Goal: Navigation & Orientation: Understand site structure

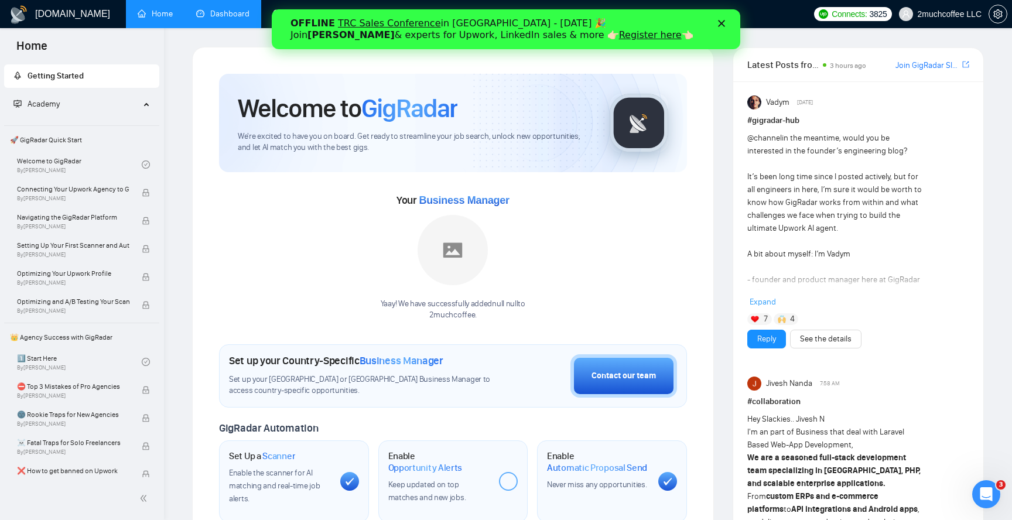
click at [227, 9] on link "Dashboard" at bounding box center [222, 14] width 53 height 10
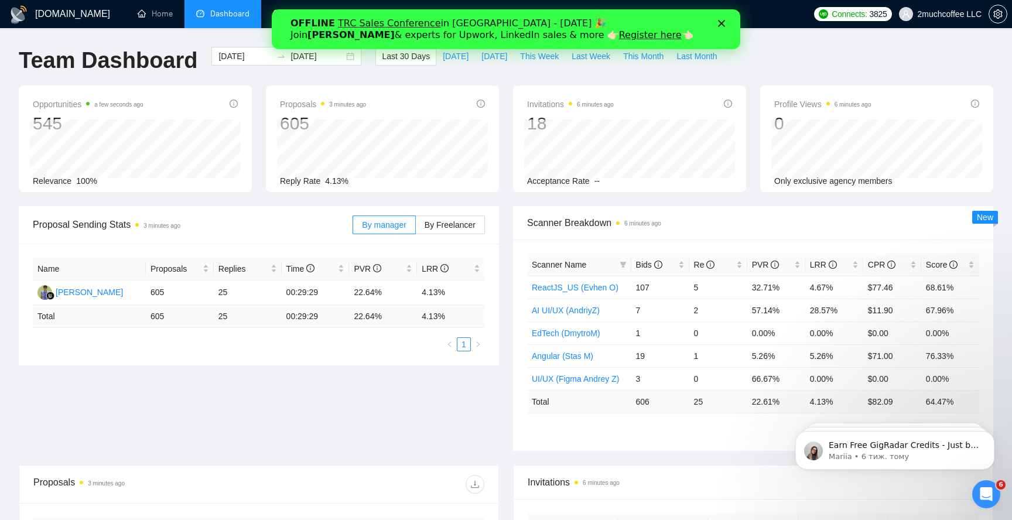
click at [724, 25] on polygon "Закрити" at bounding box center [721, 23] width 7 height 7
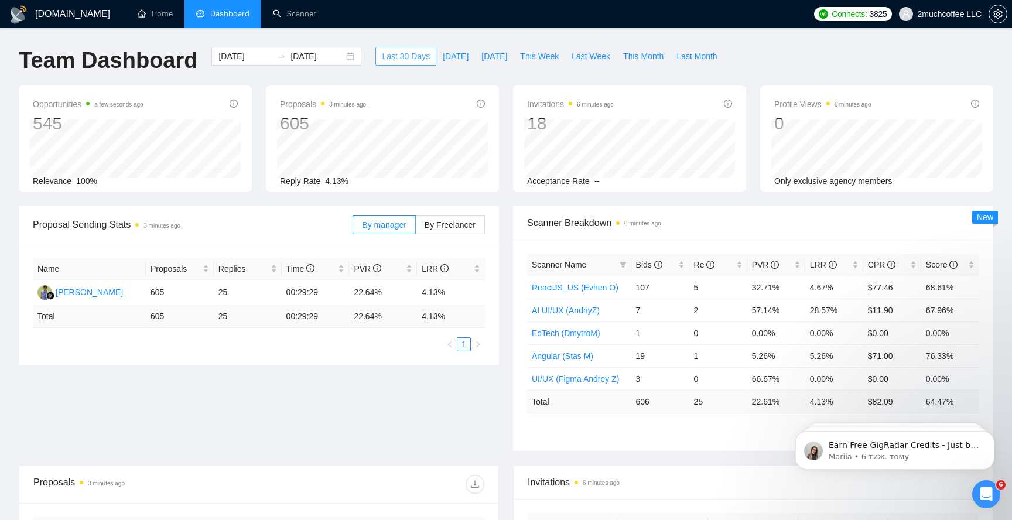
click at [407, 61] on span "Last 30 Days" at bounding box center [406, 56] width 48 height 13
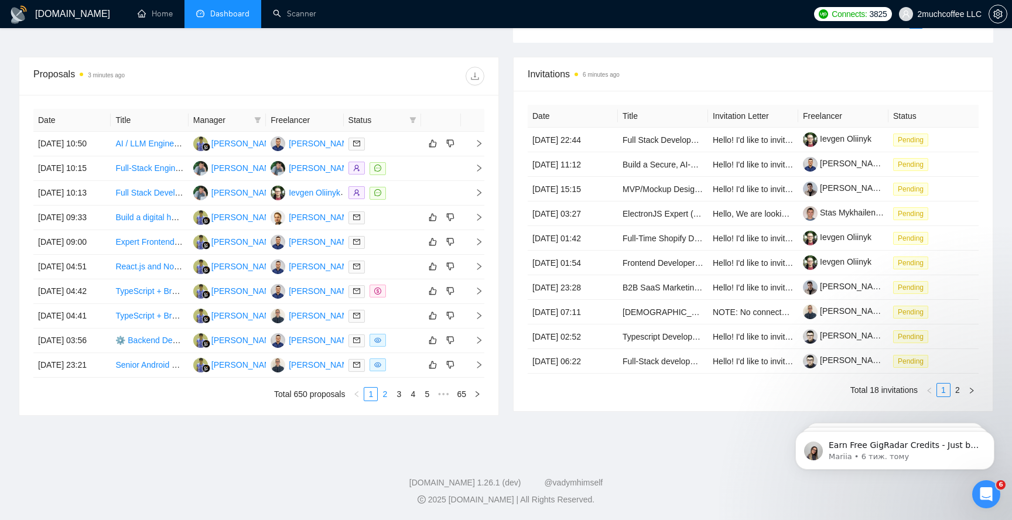
scroll to position [284, 0]
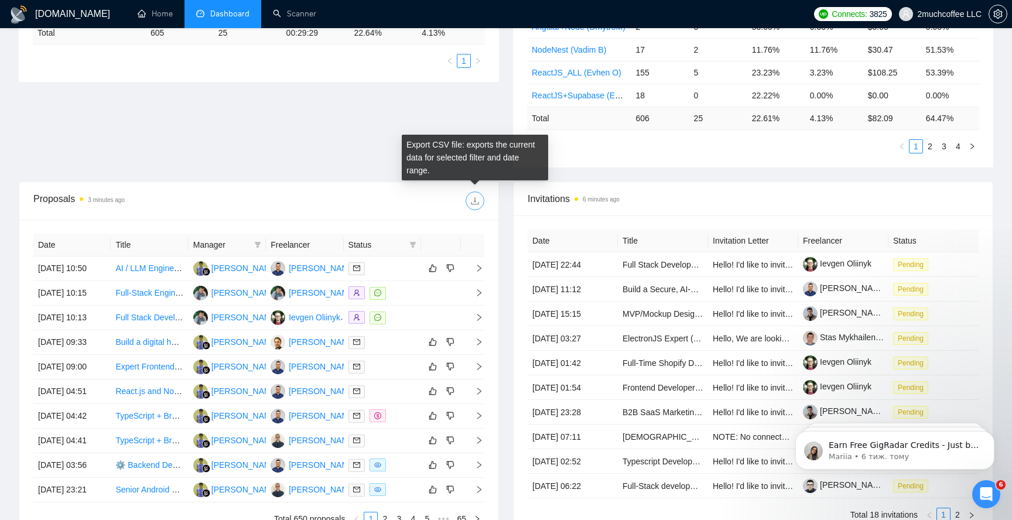
click at [471, 207] on button "button" at bounding box center [475, 201] width 19 height 19
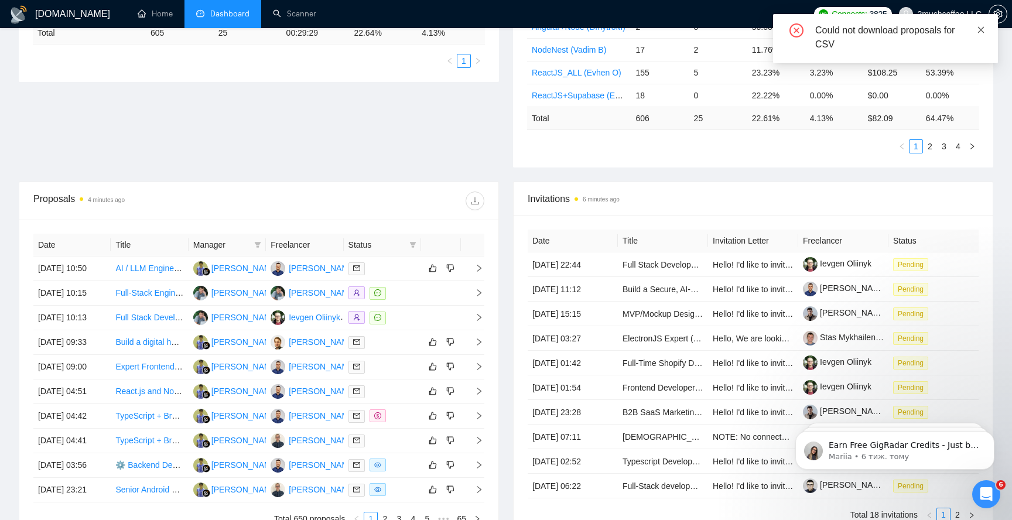
click at [981, 31] on icon "close" at bounding box center [981, 30] width 8 height 8
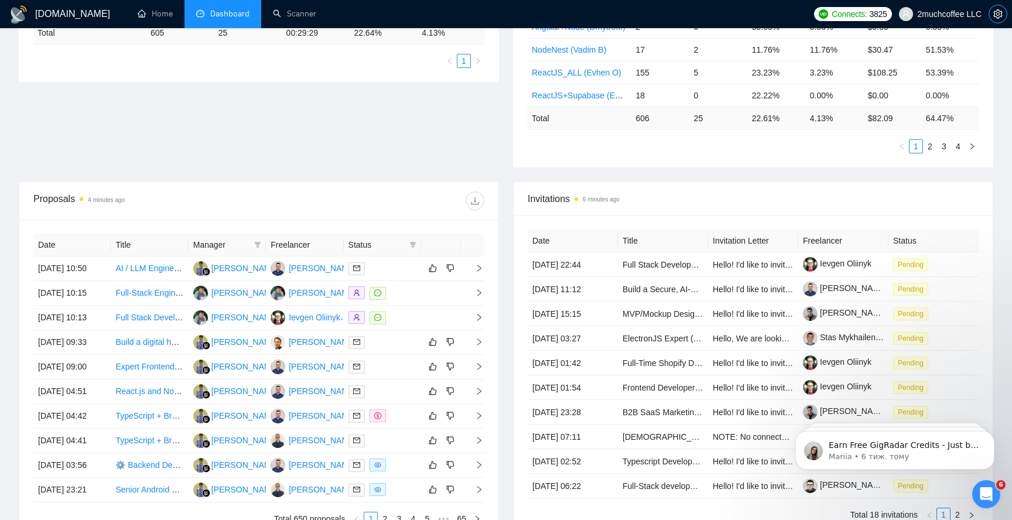
click at [998, 14] on icon "setting" at bounding box center [998, 13] width 9 height 9
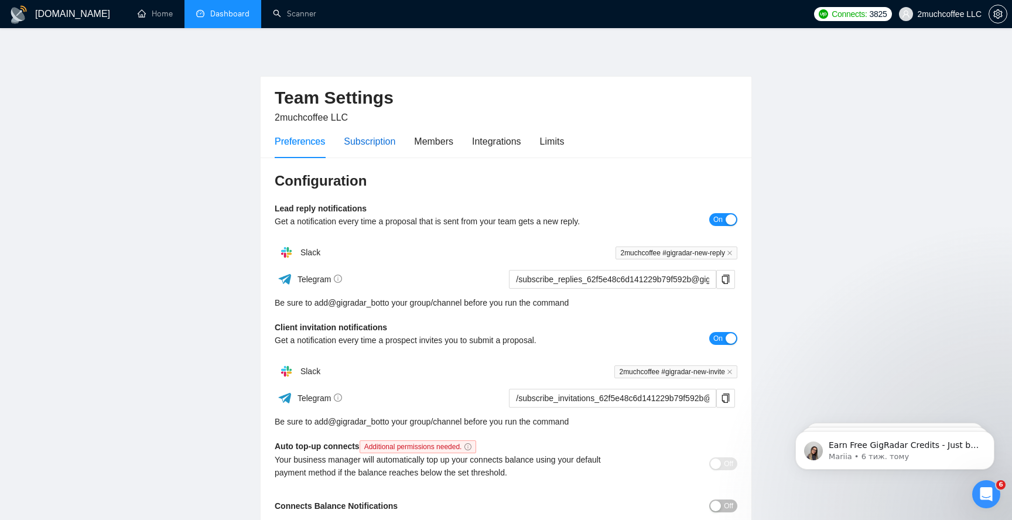
click at [367, 142] on div "Subscription" at bounding box center [370, 141] width 52 height 15
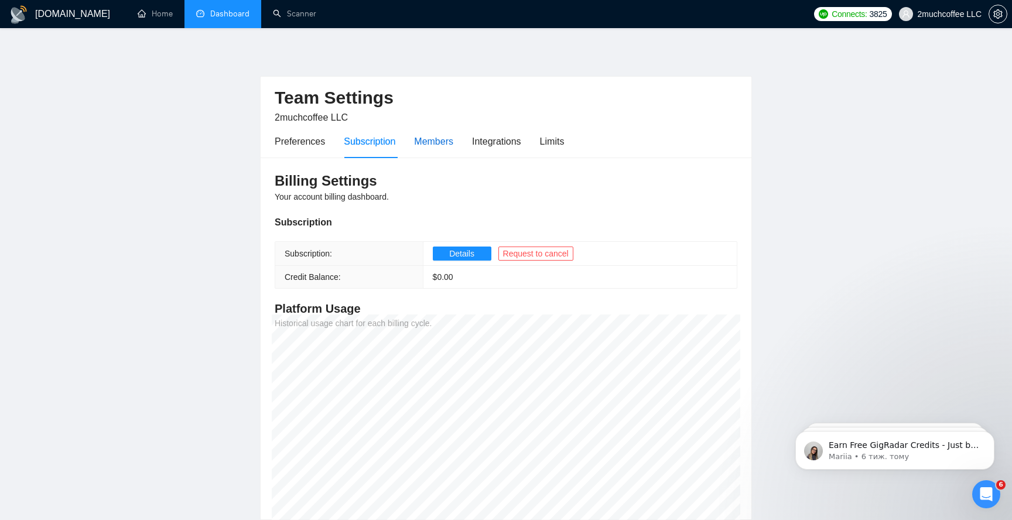
click at [432, 143] on div "Members" at bounding box center [433, 141] width 39 height 15
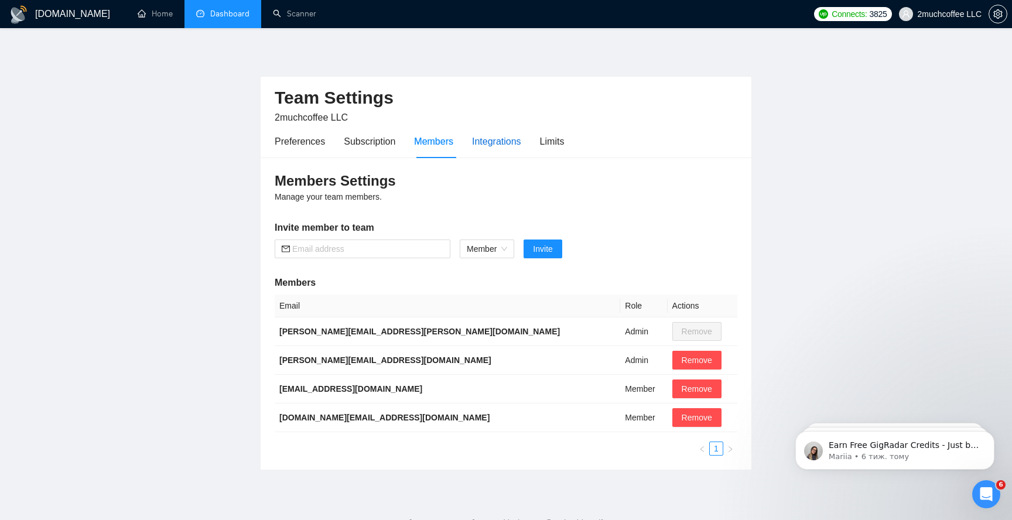
click at [490, 144] on div "Integrations" at bounding box center [496, 141] width 49 height 15
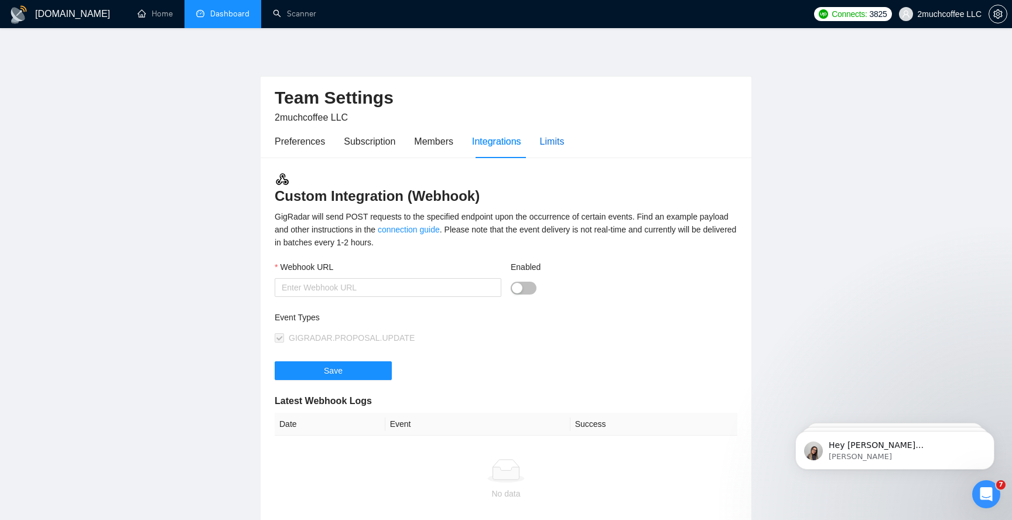
click at [556, 141] on div "Limits" at bounding box center [552, 141] width 25 height 15
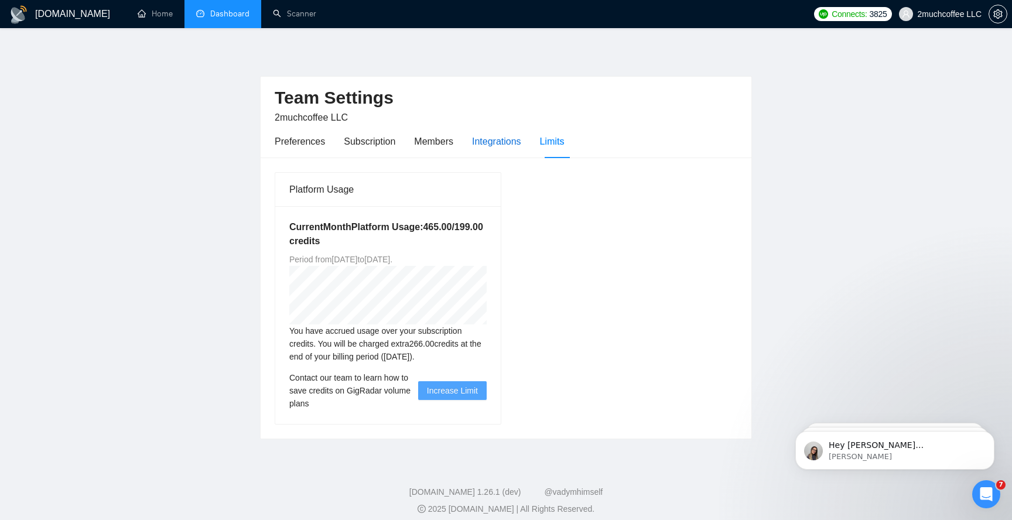
click at [486, 137] on div "Integrations" at bounding box center [496, 141] width 49 height 15
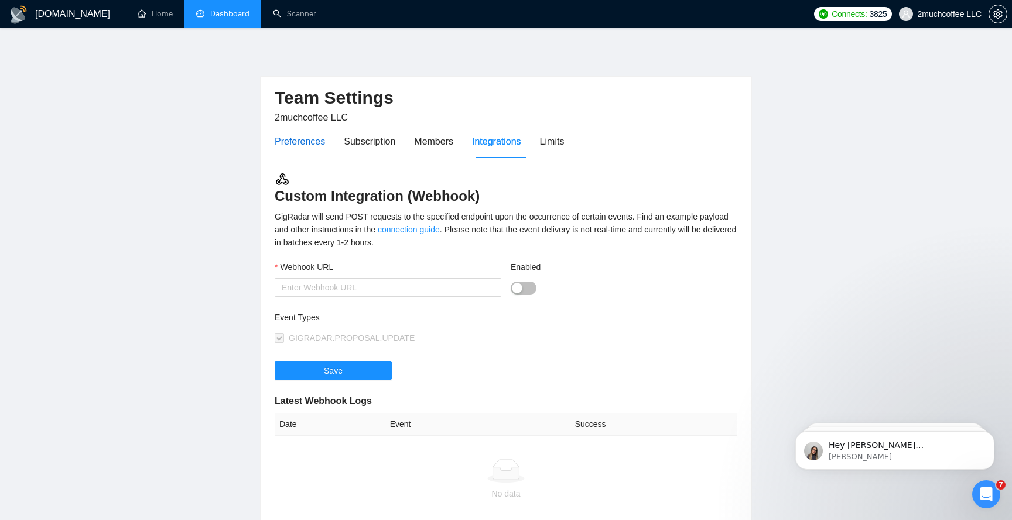
click at [321, 142] on div "Preferences" at bounding box center [300, 141] width 50 height 15
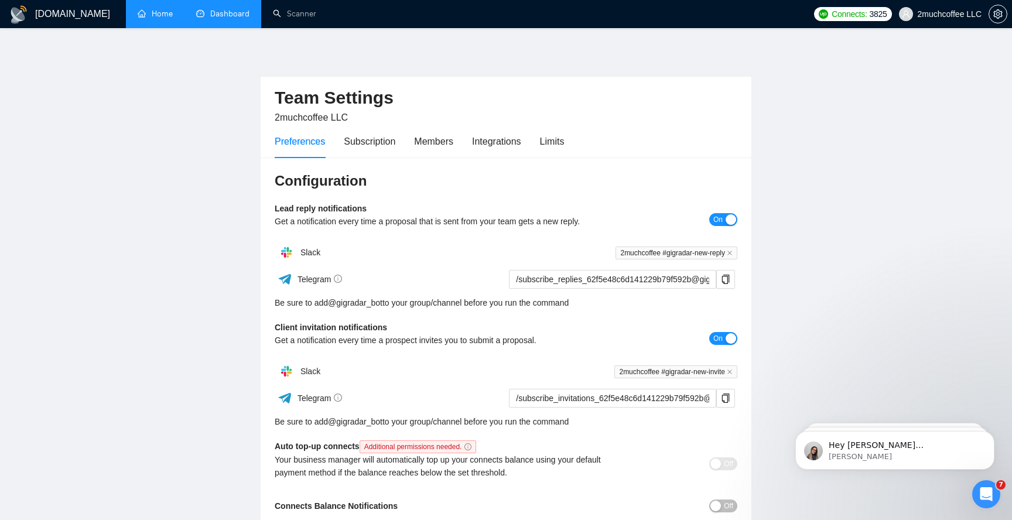
click at [154, 11] on link "Home" at bounding box center [155, 14] width 35 height 10
